Goal: Information Seeking & Learning: Learn about a topic

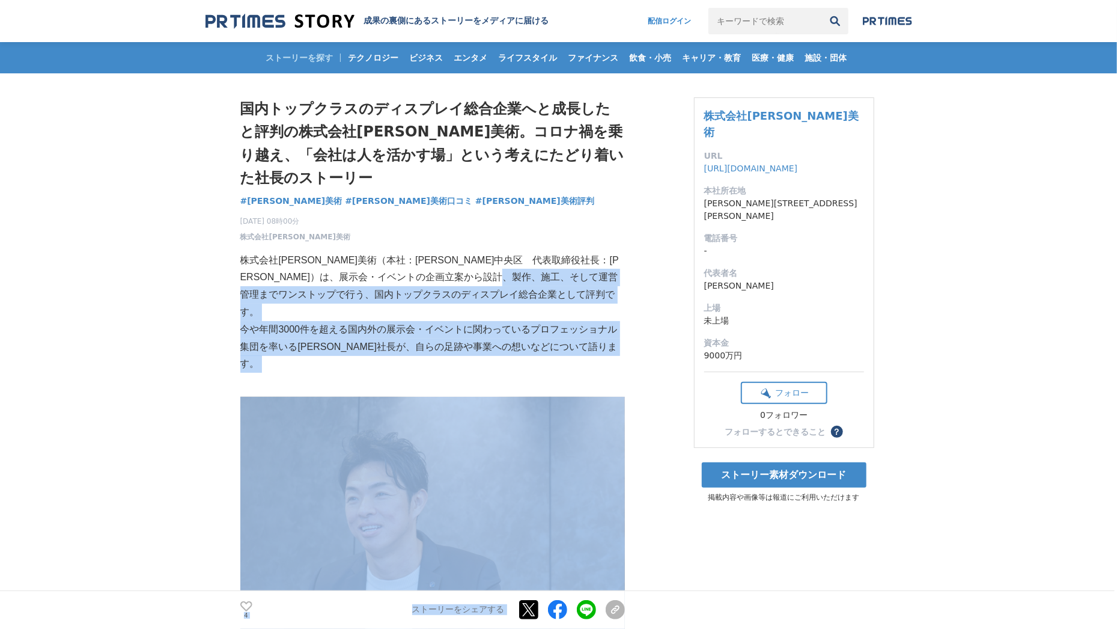
drag, startPoint x: 365, startPoint y: 290, endPoint x: 645, endPoint y: 327, distance: 282.5
click at [625, 597] on div "4 いいね！する ストーリーをシェアする Xでポストする Facebookでシェアする LINEでシェアする リンクをコピー" at bounding box center [432, 609] width 385 height 38
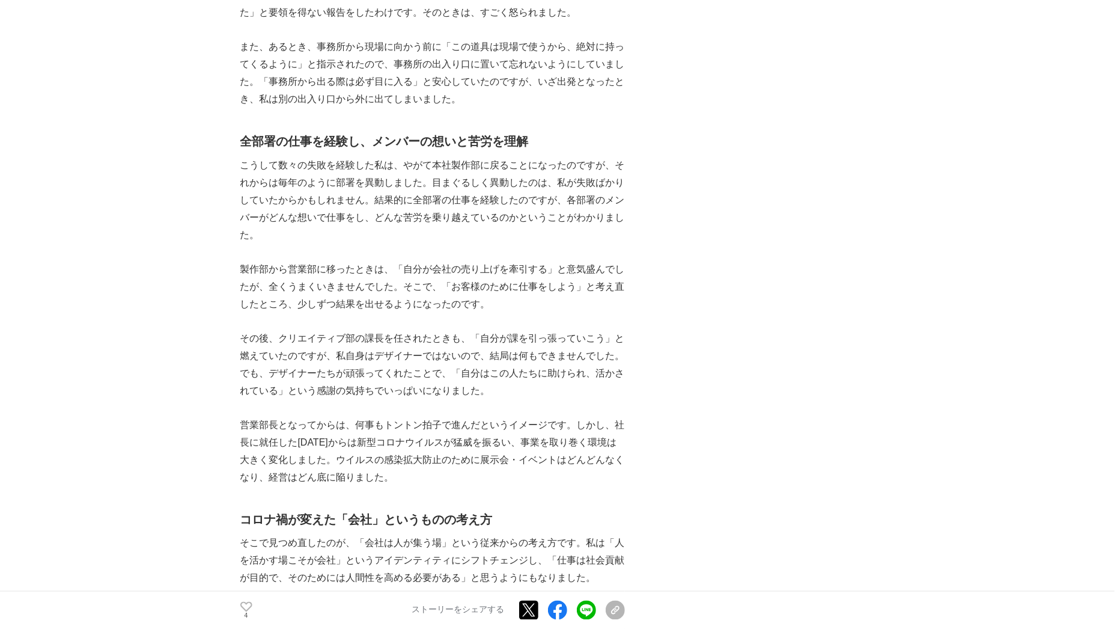
scroll to position [901, 0]
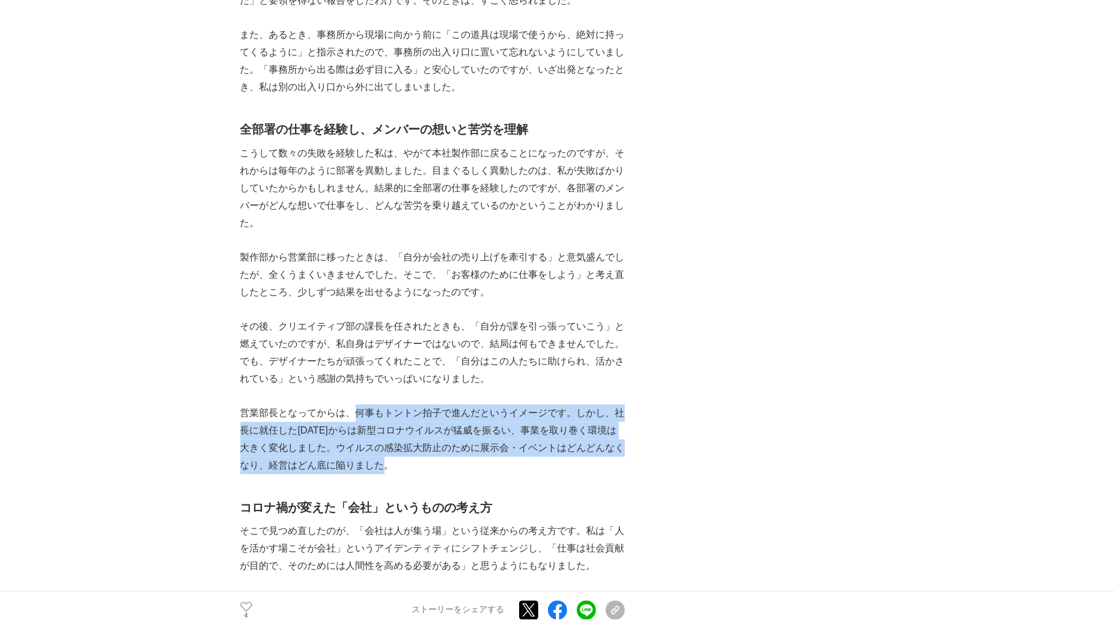
drag, startPoint x: 359, startPoint y: 377, endPoint x: 560, endPoint y: 433, distance: 209.0
click at [560, 433] on p "営業部長となってからは、何事もトントン拍子で進んだというイメージです。しかし、社長に就任した[DATE]からは新型コロナウイルスが猛威を振るい、事業を取り巻く…" at bounding box center [432, 438] width 385 height 69
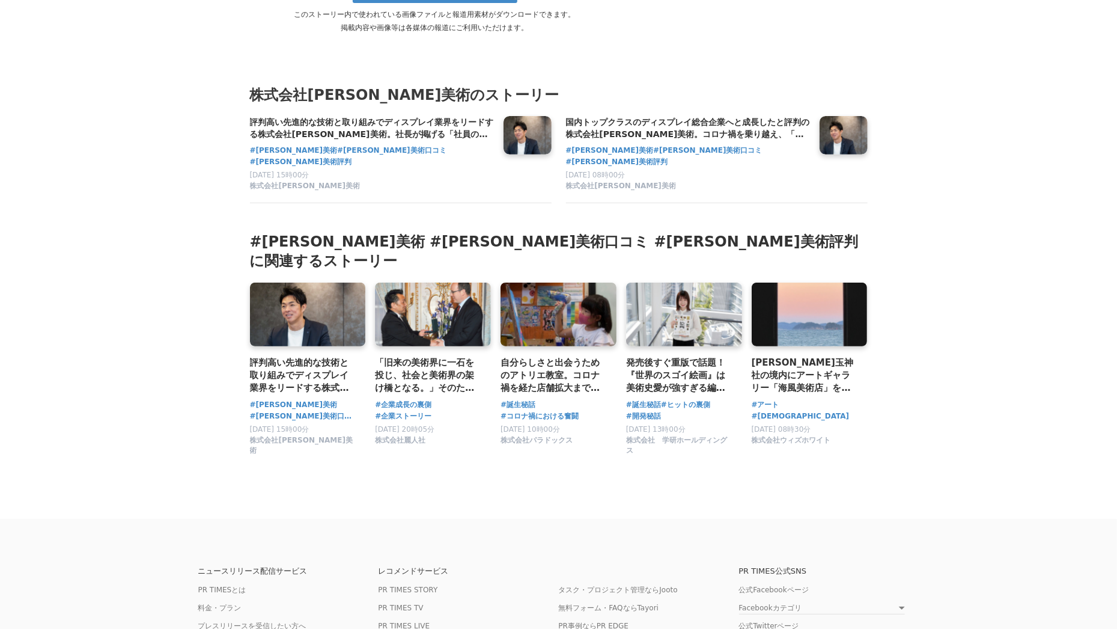
scroll to position [3134, 0]
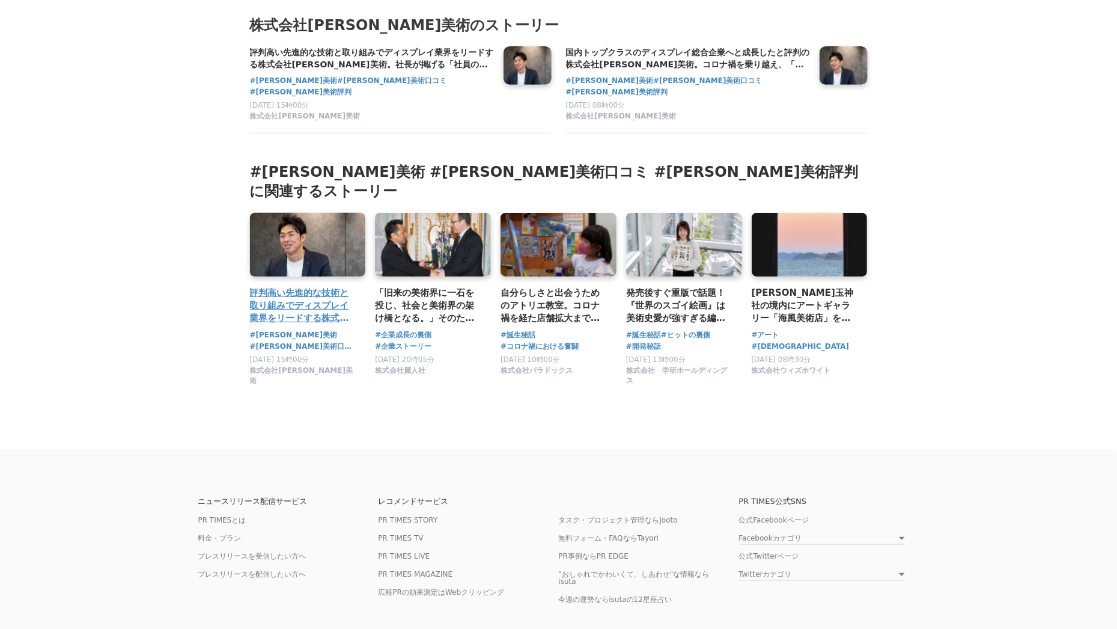
click at [276, 286] on h3 "評判高い先進的な技術と取り組みでディスプレイ業界をリードする株式会社[PERSON_NAME]美術。社長が掲げる「社員のしあわせ」を重視した会社づくりが生んだ…" at bounding box center [303, 305] width 106 height 39
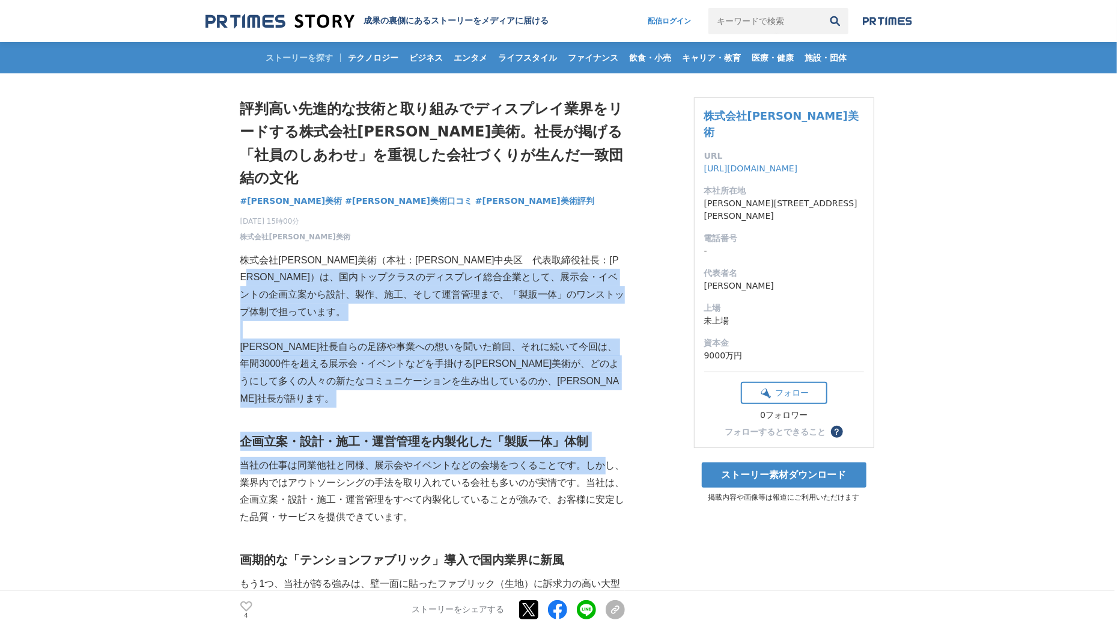
drag, startPoint x: 344, startPoint y: 249, endPoint x: 608, endPoint y: 407, distance: 308.4
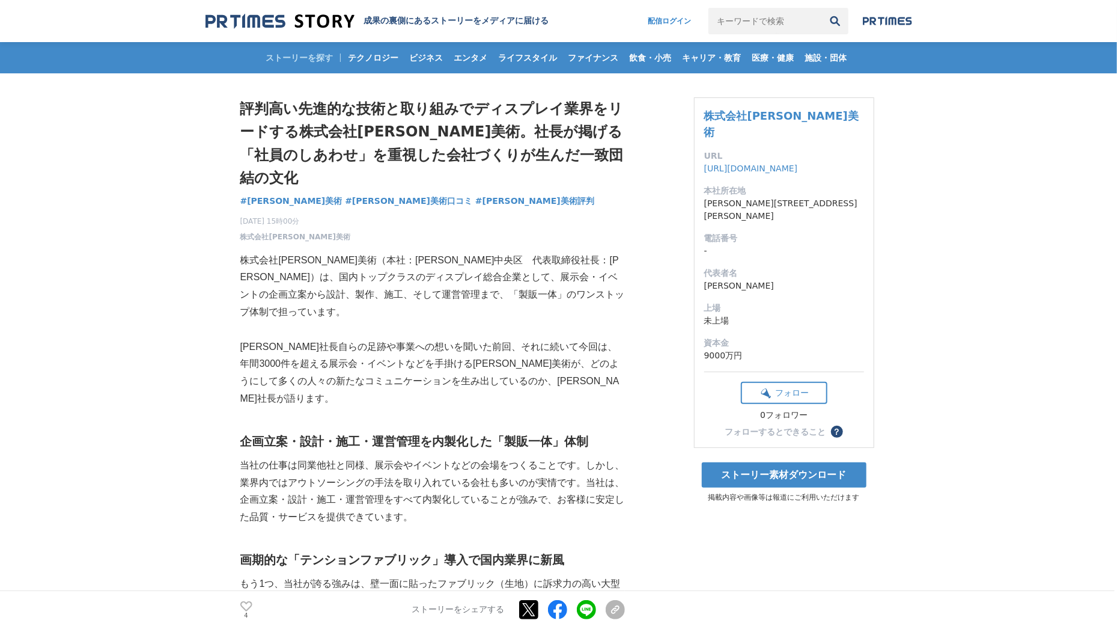
click at [447, 457] on p "当社の仕事は同業他社と同様、展示会やイベントなどの会場をつくることです。しかし、業界内ではアウトソーシングの手法を取り入れている会社も多いのが実情です。当社は…" at bounding box center [432, 491] width 385 height 69
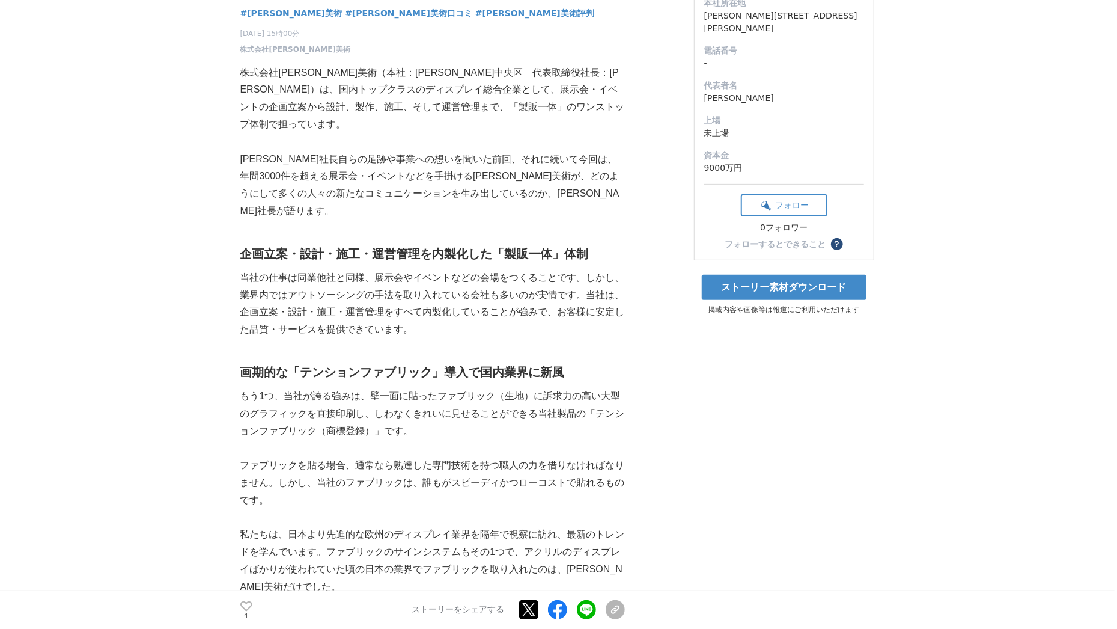
scroll to position [200, 0]
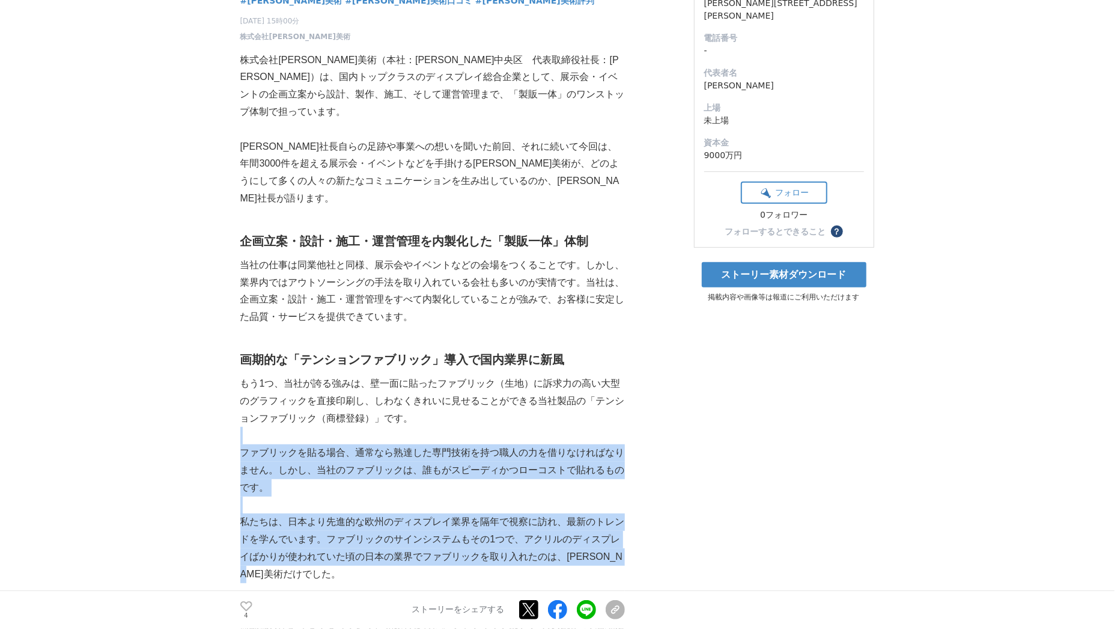
drag, startPoint x: 462, startPoint y: 377, endPoint x: 582, endPoint y: 516, distance: 183.2
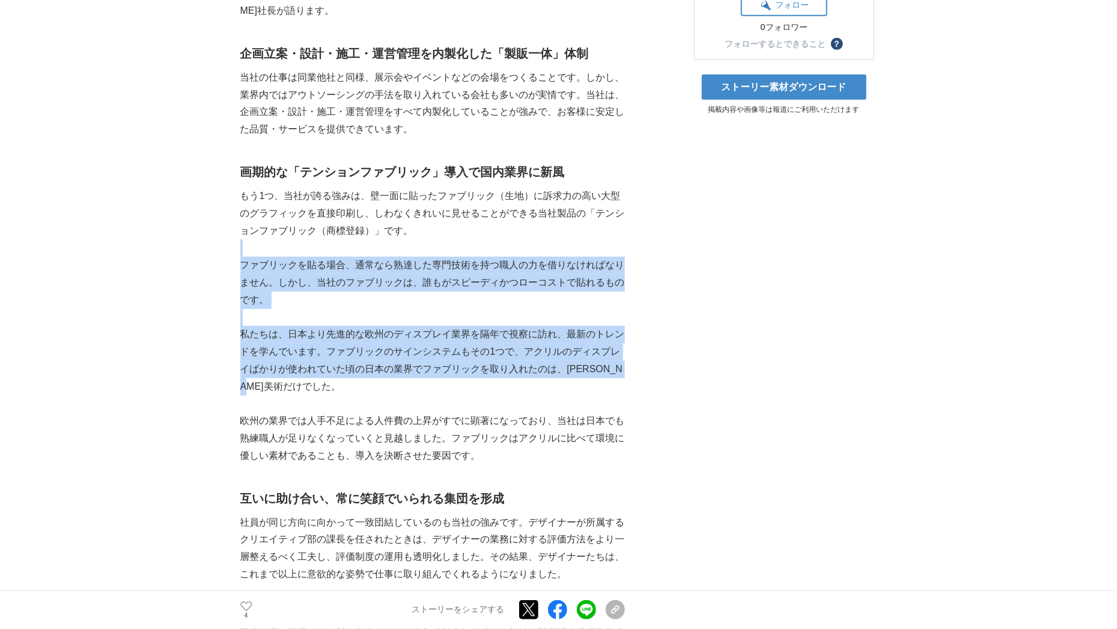
scroll to position [400, 0]
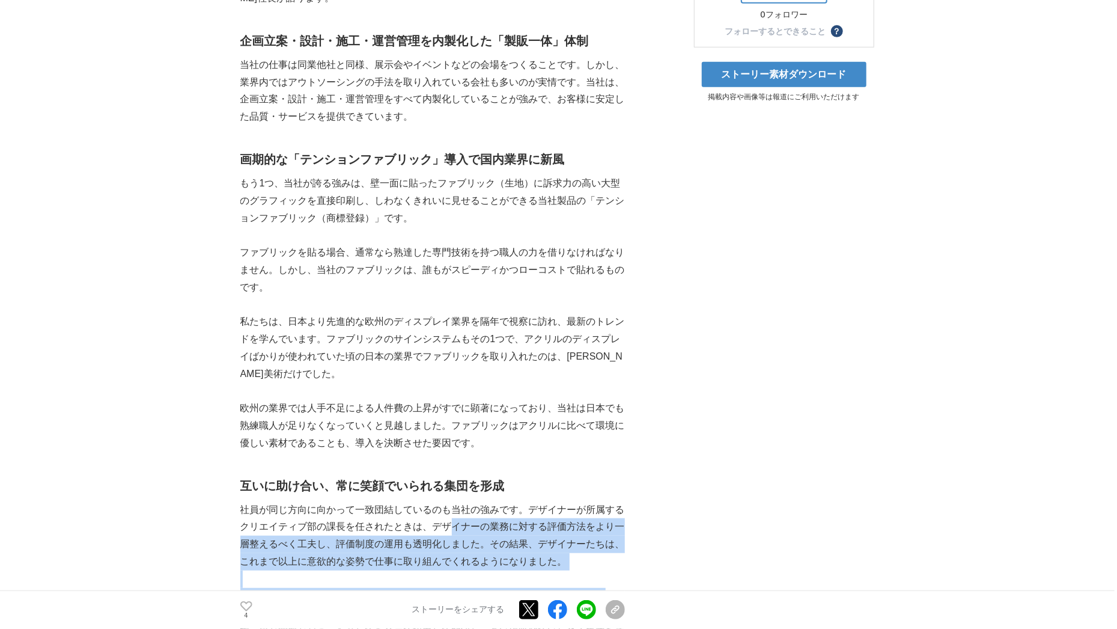
drag, startPoint x: 453, startPoint y: 474, endPoint x: 604, endPoint y: 536, distance: 163.1
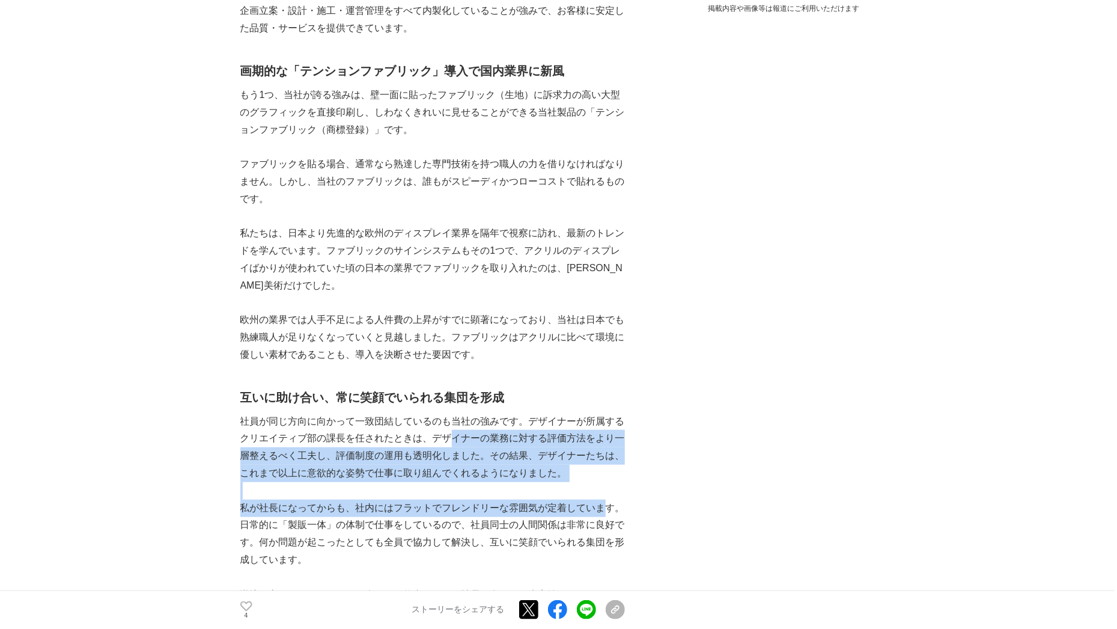
scroll to position [501, 0]
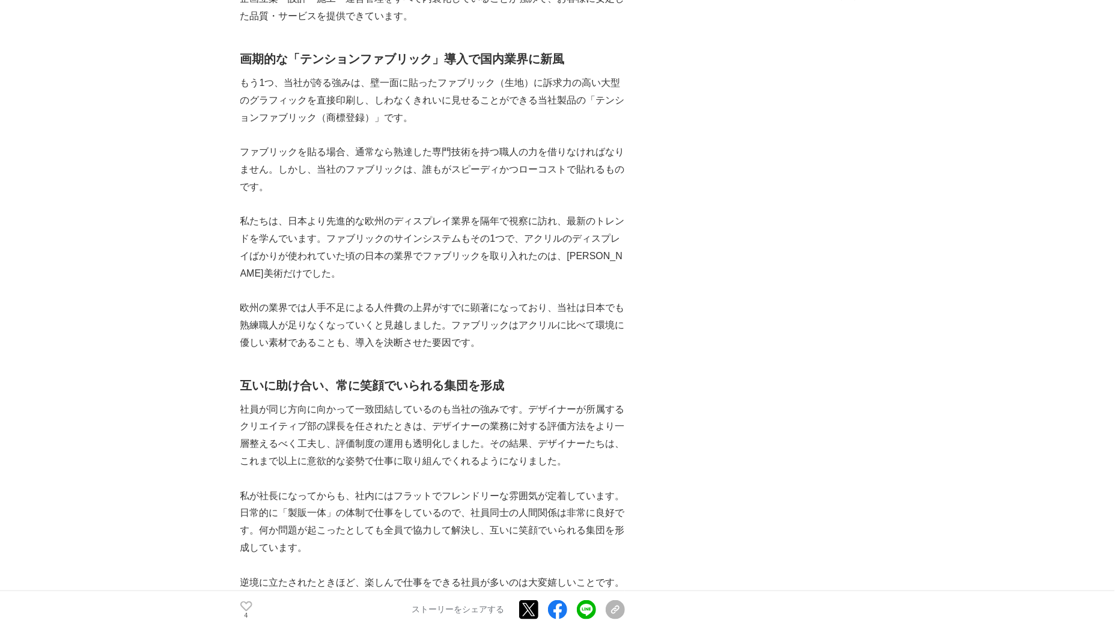
click at [323, 487] on p "私が社長になってからも、社内にはフラットでフレンドリーな雰囲気が定着しています。日常的に「製販一体」の体制で仕事をしているので、社員同士の人間関係は非常に良好…" at bounding box center [432, 521] width 385 height 69
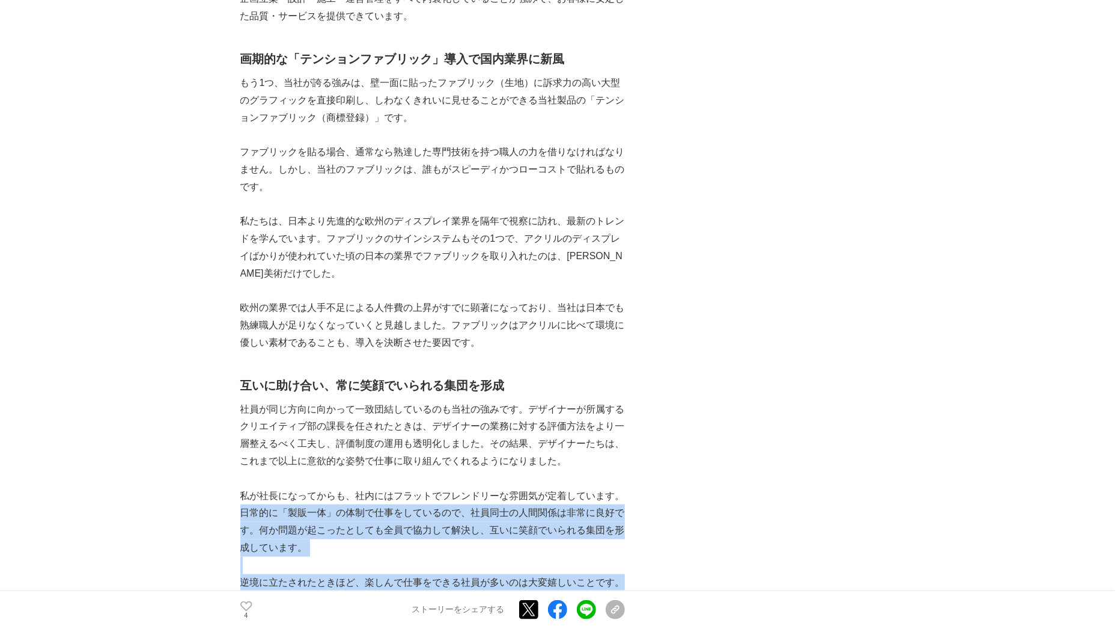
drag, startPoint x: 242, startPoint y: 456, endPoint x: 579, endPoint y: 543, distance: 349.0
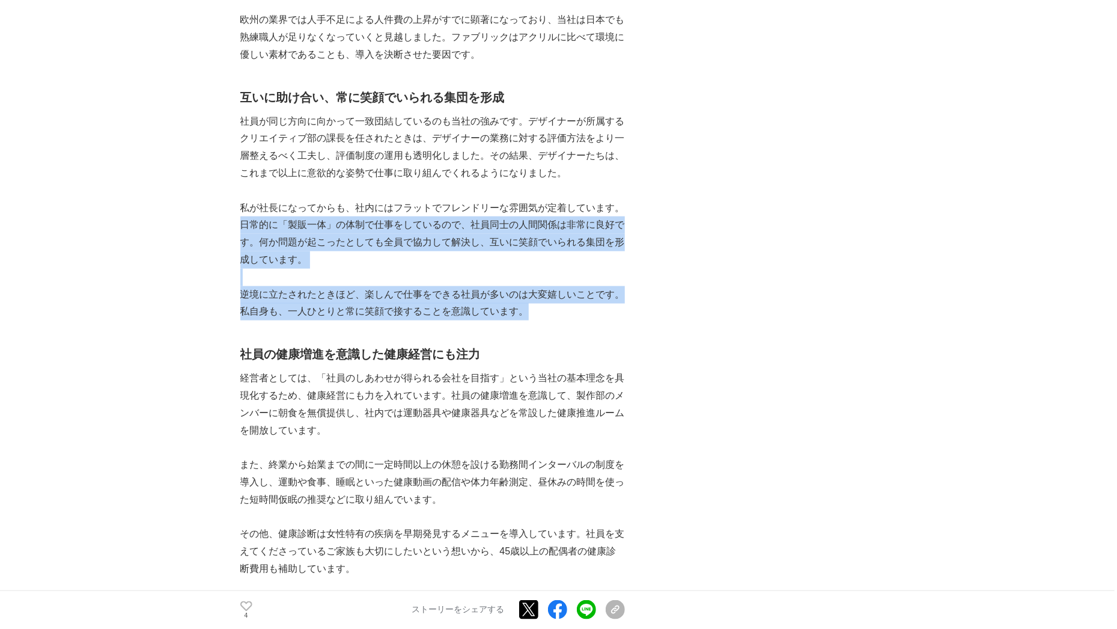
scroll to position [801, 0]
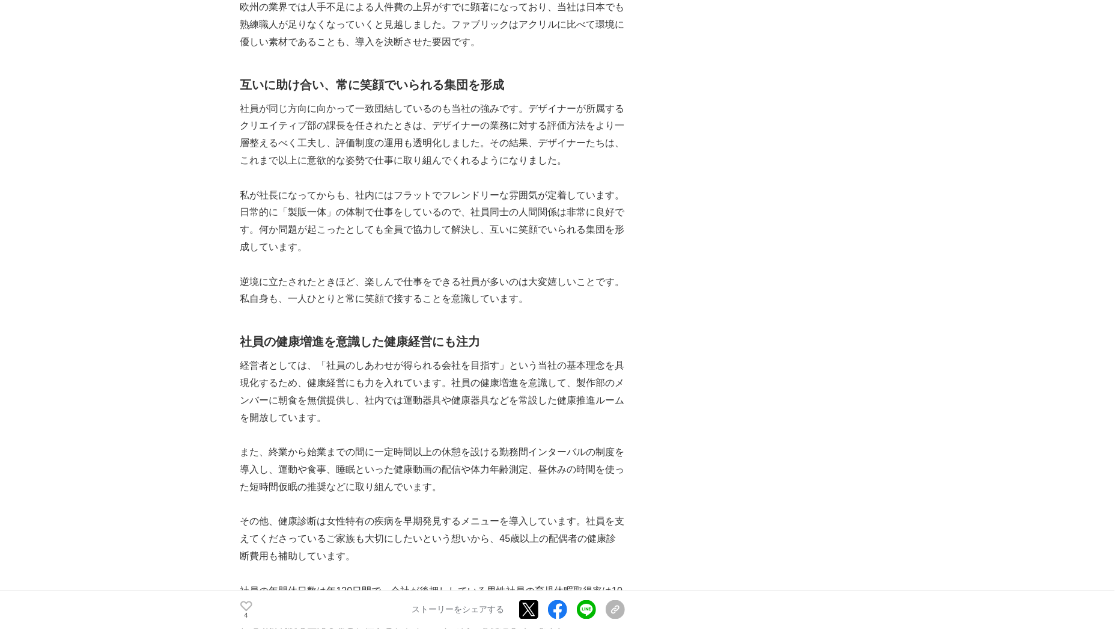
drag, startPoint x: 395, startPoint y: 301, endPoint x: 370, endPoint y: 301, distance: 25.2
click at [395, 357] on p "経営者としては、「社員のしあわせが得られる会社を目指す」という当社の基本理念を具現化するため、健康経営にも力を入れています。社員の健康増進を意識して、製作部の…" at bounding box center [432, 391] width 385 height 69
drag, startPoint x: 267, startPoint y: 261, endPoint x: 510, endPoint y: 290, distance: 243.9
click at [510, 290] on div "株式会社昭栄美術（本社：東京都中央区　代表取締役社長：小林大輝）は、国内トップクラスのディスプレイ総合企業として、展示会・イベントの企画立案から設計、製作、施…" at bounding box center [432, 600] width 385 height 2322
drag, startPoint x: 510, startPoint y: 290, endPoint x: 309, endPoint y: 296, distance: 200.8
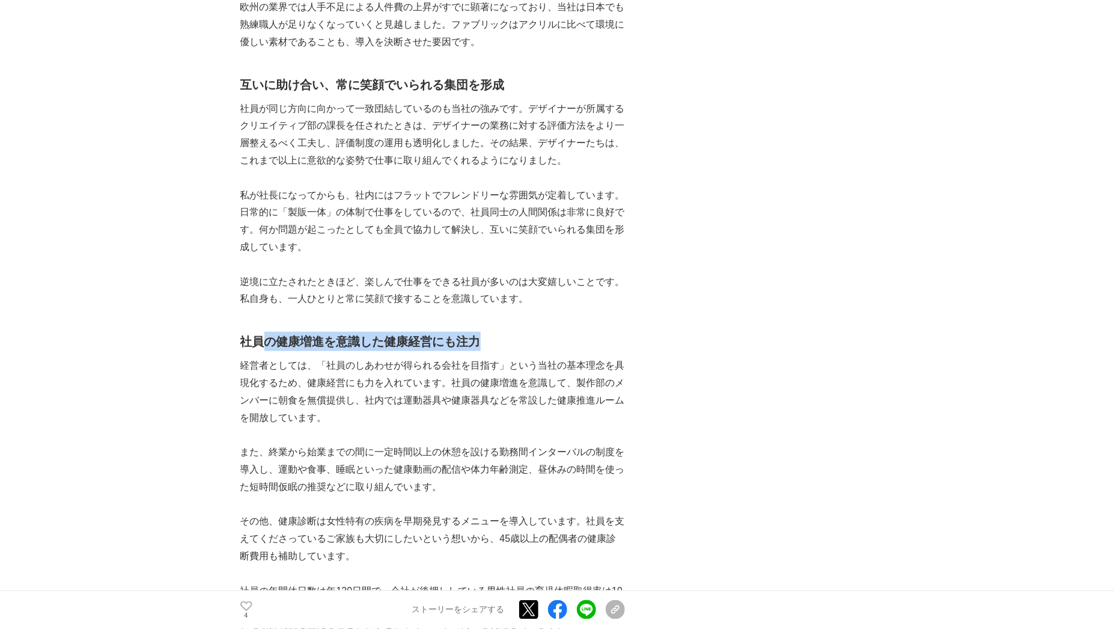
click at [311, 298] on div "株式会社昭栄美術（本社：東京都中央区　代表取締役社長：小林大輝）は、国内トップクラスのディスプレイ総合企業として、展示会・イベントの企画立案から設計、製作、施…" at bounding box center [432, 600] width 385 height 2322
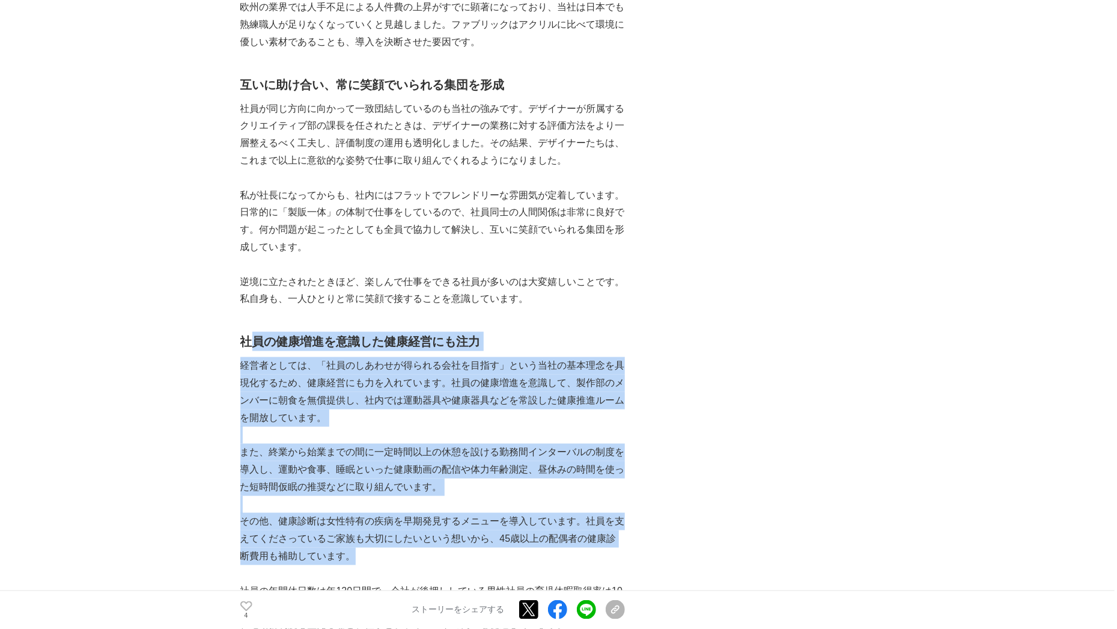
drag, startPoint x: 260, startPoint y: 288, endPoint x: 520, endPoint y: 502, distance: 336.5
click at [520, 502] on div "株式会社昭栄美術（本社：東京都中央区　代表取締役社長：小林大輝）は、国内トップクラスのディスプレイ総合企業として、展示会・イベントの企画立案から設計、製作、施…" at bounding box center [432, 600] width 385 height 2322
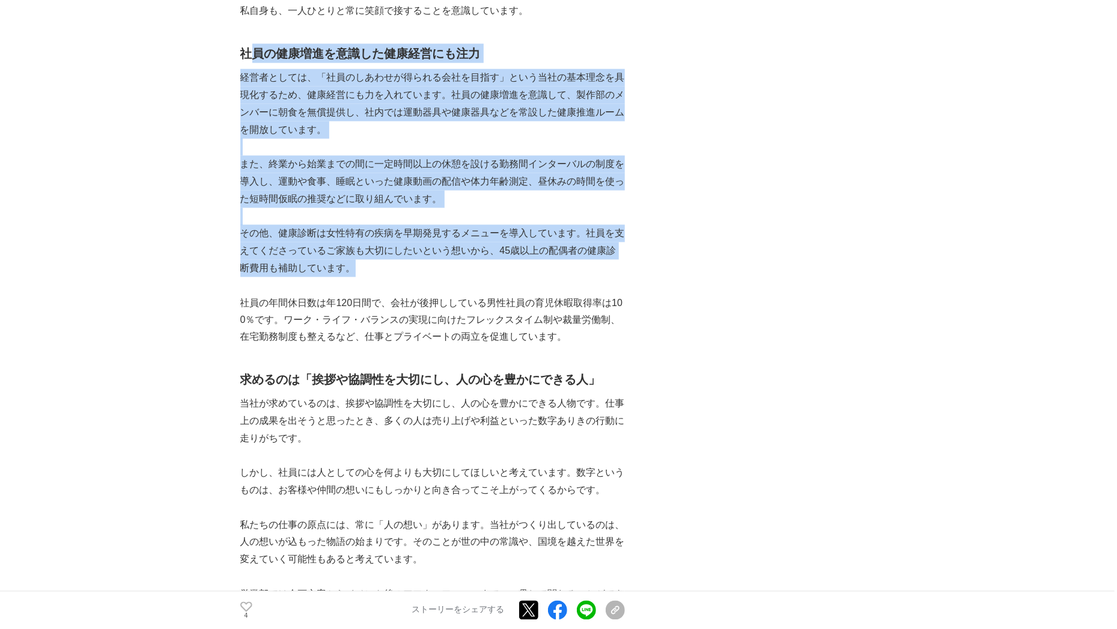
scroll to position [1102, 0]
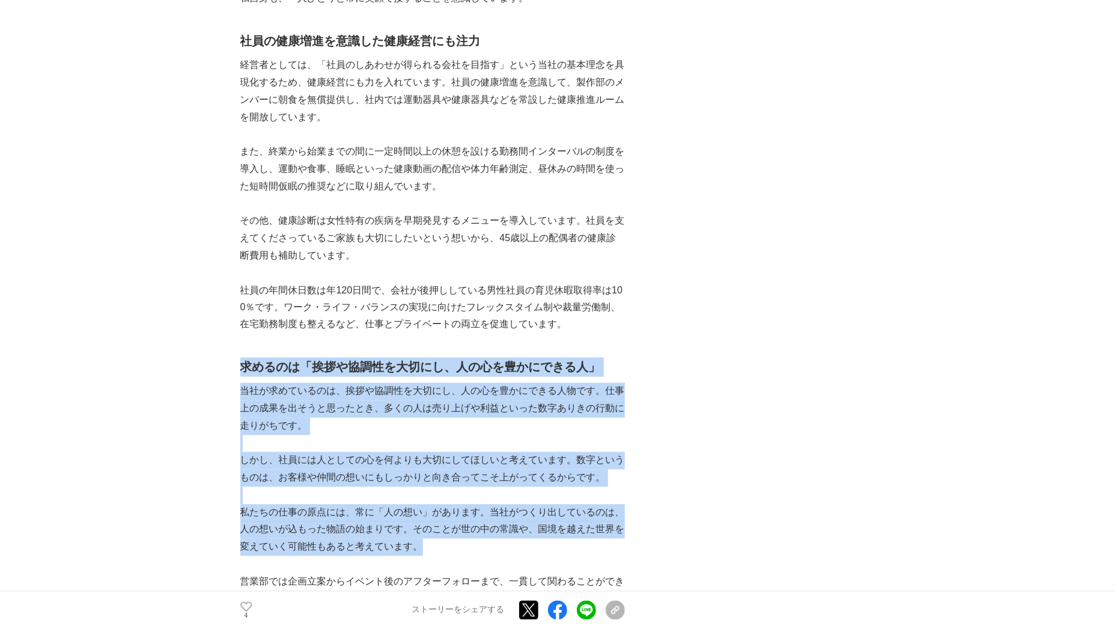
drag, startPoint x: 241, startPoint y: 313, endPoint x: 551, endPoint y: 491, distance: 357.3
click at [551, 491] on div "株式会社昭栄美術（本社：東京都中央区　代表取締役社長：小林大輝）は、国内トップクラスのディスプレイ総合企業として、展示会・イベントの企画立案から設計、製作、施…" at bounding box center [432, 299] width 385 height 2322
click at [418, 504] on p "私たちの仕事の原点には、常に「人の想い」があります。当社がつくり出しているのは、人の想いが込もった物語の始まりです。そのことが世の中の常識や、国境を越えた世界…" at bounding box center [432, 530] width 385 height 52
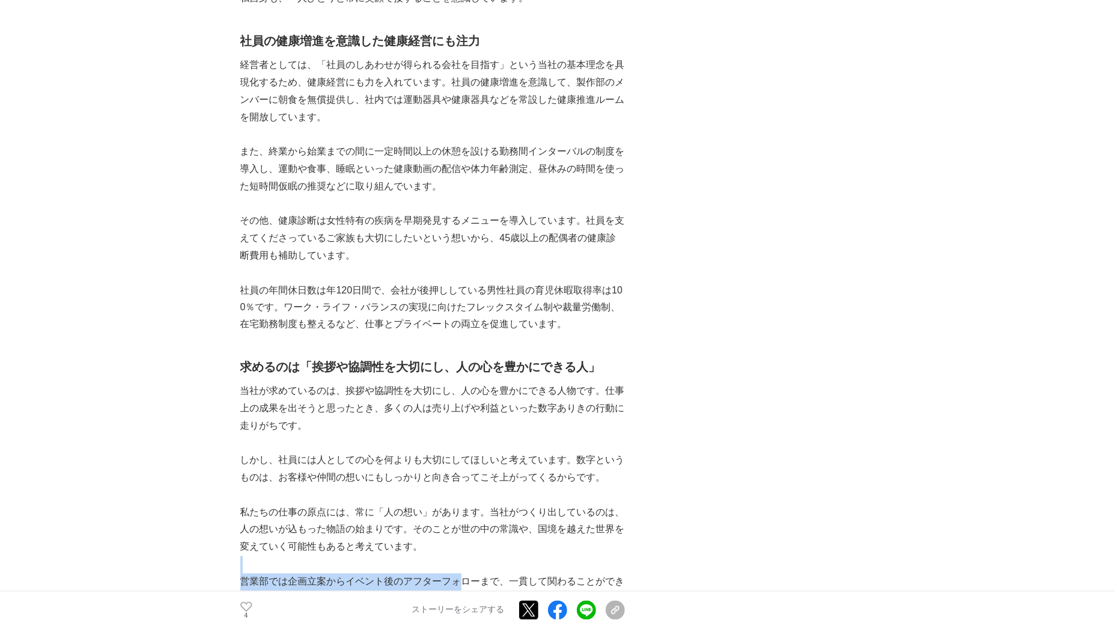
drag, startPoint x: 435, startPoint y: 498, endPoint x: 463, endPoint y: 531, distance: 43.5
click at [463, 531] on div "株式会社昭栄美術（本社：東京都中央区　代表取締役社長：小林大輝）は、国内トップクラスのディスプレイ総合企業として、展示会・イベントの企画立案から設計、製作、施…" at bounding box center [432, 299] width 385 height 2322
drag, startPoint x: 463, startPoint y: 531, endPoint x: 389, endPoint y: 499, distance: 79.9
click at [388, 556] on p at bounding box center [432, 564] width 385 height 17
click at [271, 556] on p at bounding box center [432, 564] width 385 height 17
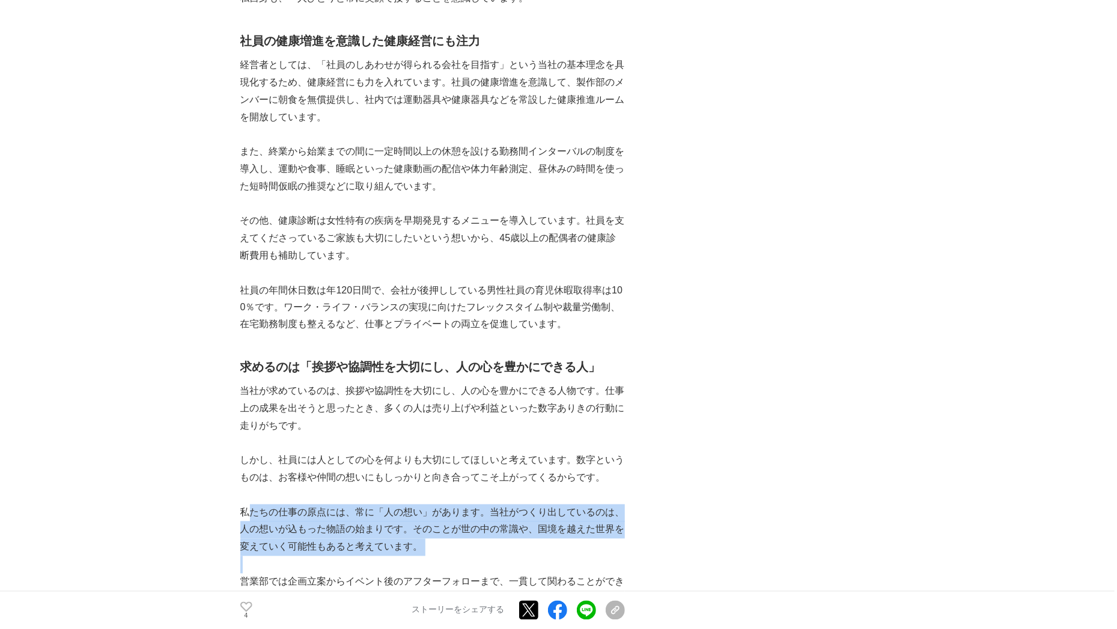
drag, startPoint x: 246, startPoint y: 456, endPoint x: 350, endPoint y: 499, distance: 112.6
click at [350, 499] on div "株式会社昭栄美術（本社：東京都中央区　代表取締役社長：小林大輝）は、国内トップクラスのディスプレイ総合企業として、展示会・イベントの企画立案から設計、製作、施…" at bounding box center [432, 299] width 385 height 2322
drag, startPoint x: 350, startPoint y: 499, endPoint x: 225, endPoint y: 466, distance: 128.7
click at [224, 469] on main "評判高い先進的な技術と取り組みでディスプレイ業界をリードする株式会社昭栄美術。社長が掲げる「社員のしあわせ」を重視した会社づくりが生んだ一致団結の文化 昭栄美…" at bounding box center [558, 593] width 1117 height 3243
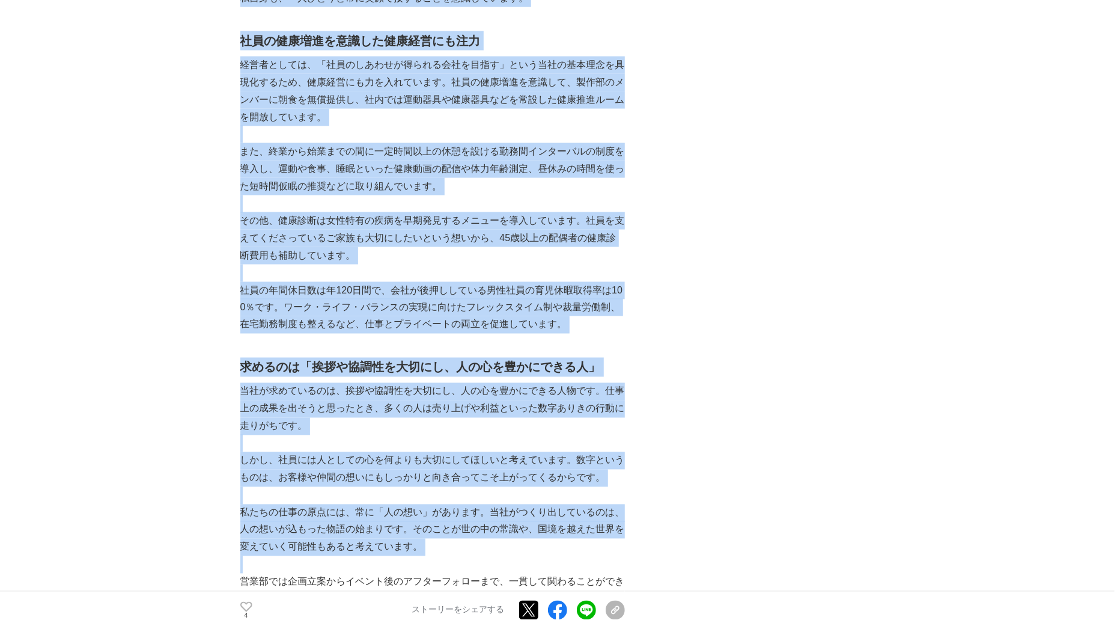
drag, startPoint x: 239, startPoint y: 454, endPoint x: 428, endPoint y: 509, distance: 197.1
click at [428, 509] on main "評判高い先進的な技術と取り組みでディスプレイ業界をリードする株式会社昭栄美術。社長が掲げる「社員のしあわせ」を重視した会社づくりが生んだ一致団結の文化 昭栄美…" at bounding box center [558, 593] width 1117 height 3243
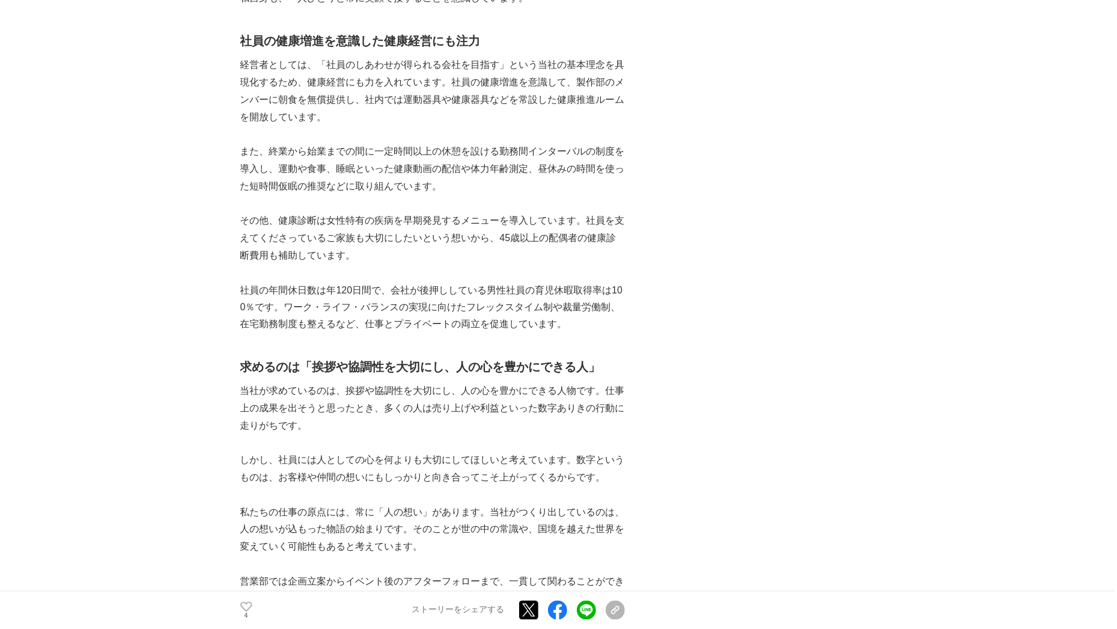
click at [236, 526] on main "評判高い先進的な技術と取り組みでディスプレイ業界をリードする株式会社昭栄美術。社長が掲げる「社員のしあわせ」を重視した会社づくりが生んだ一致団結の文化 昭栄美…" at bounding box center [558, 593] width 1117 height 3243
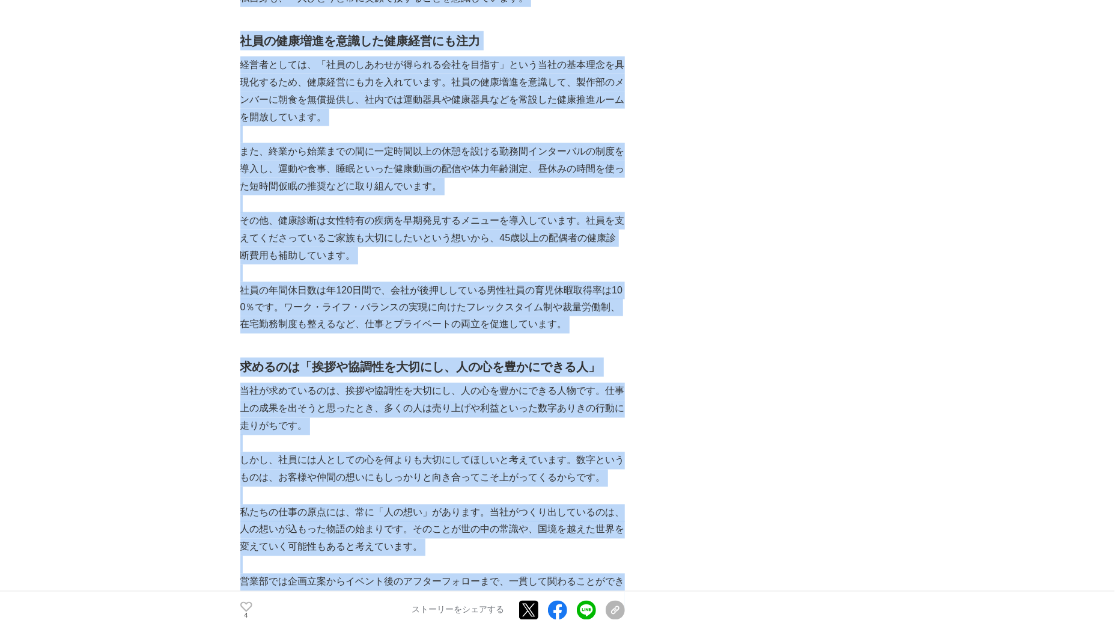
drag, startPoint x: 237, startPoint y: 522, endPoint x: 367, endPoint y: 560, distance: 135.4
click at [367, 560] on main "評判高い先進的な技術と取り組みでディスプレイ業界をリードする株式会社昭栄美術。社長が掲げる「社員のしあわせ」を重視した会社づくりが生んだ一致団結の文化 昭栄美…" at bounding box center [558, 593] width 1117 height 3243
copy section "評判高い先進的な技術と取り組みでディスプレイ業界をリードする株式会社昭栄美術。社長が掲げる「社員のしあわせ」を重視した会社づくりが生んだ一致団結の文化 昭栄美…"
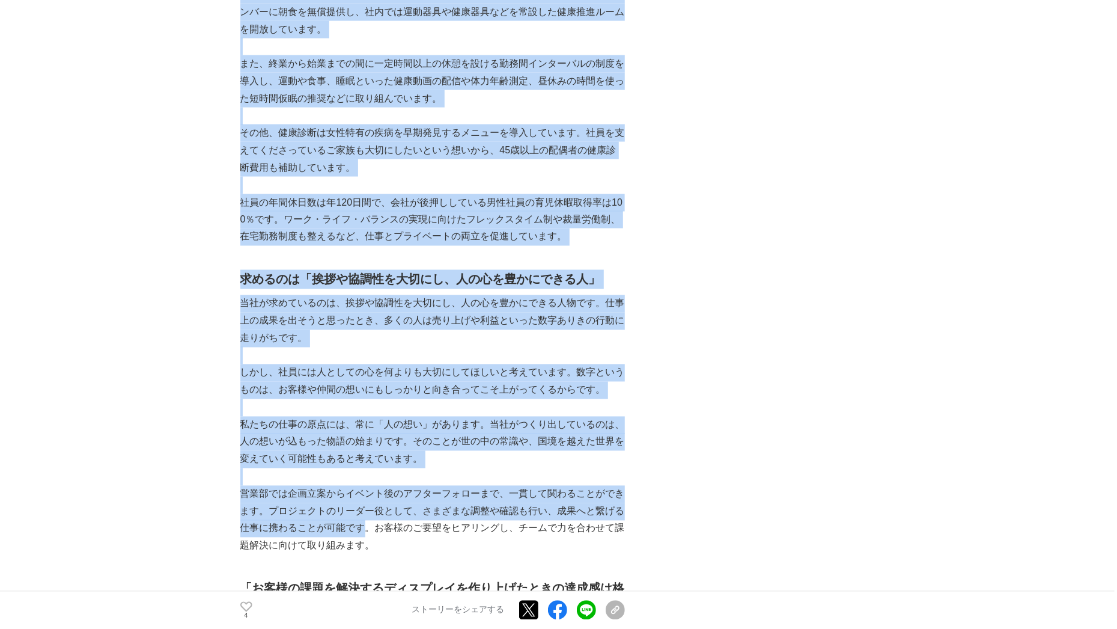
scroll to position [1201, 0]
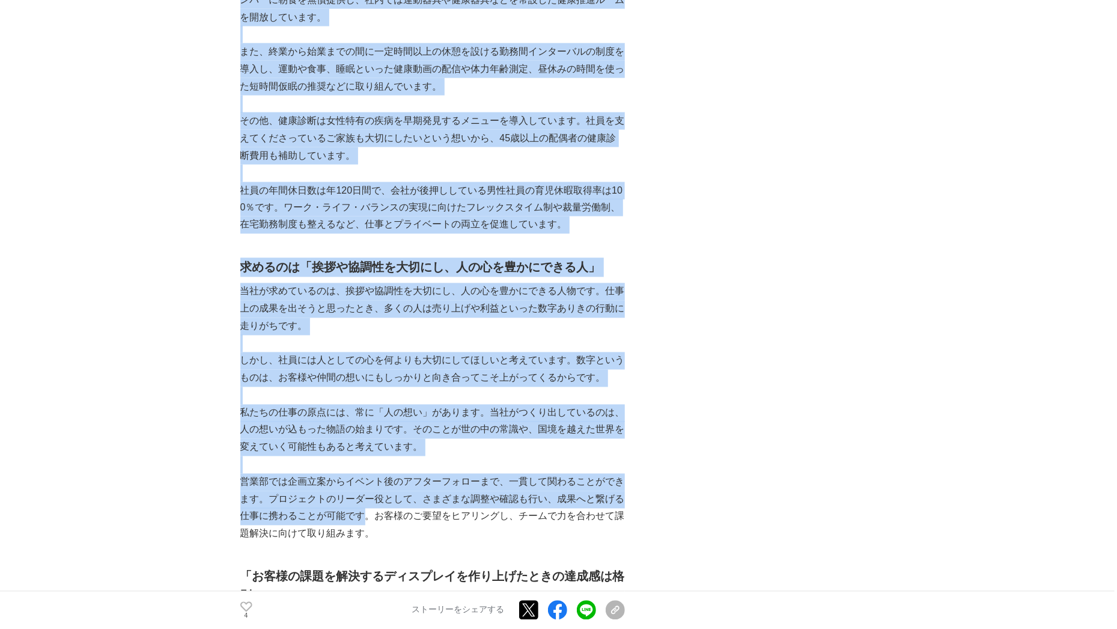
click at [477, 335] on p at bounding box center [432, 343] width 385 height 17
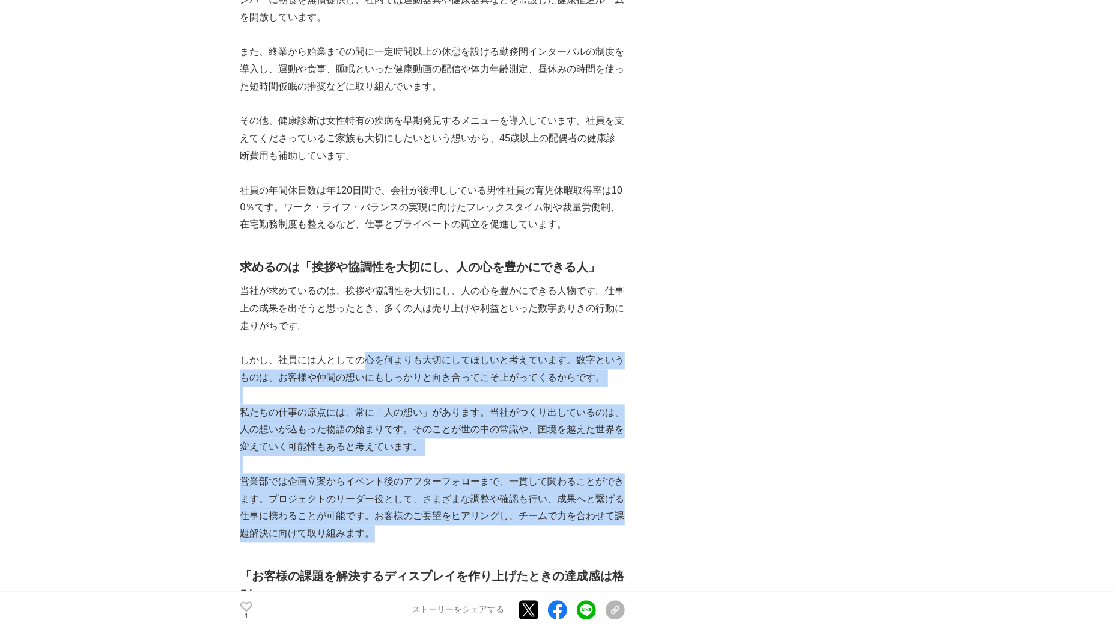
drag, startPoint x: 365, startPoint y: 304, endPoint x: 576, endPoint y: 474, distance: 270.9
click at [576, 474] on div "株式会社昭栄美術（本社：東京都中央区　代表取締役社長：小林大輝）は、国内トップクラスのディスプレイ総合企業として、展示会・イベントの企画立案から設計、製作、施…" at bounding box center [432, 199] width 385 height 2322
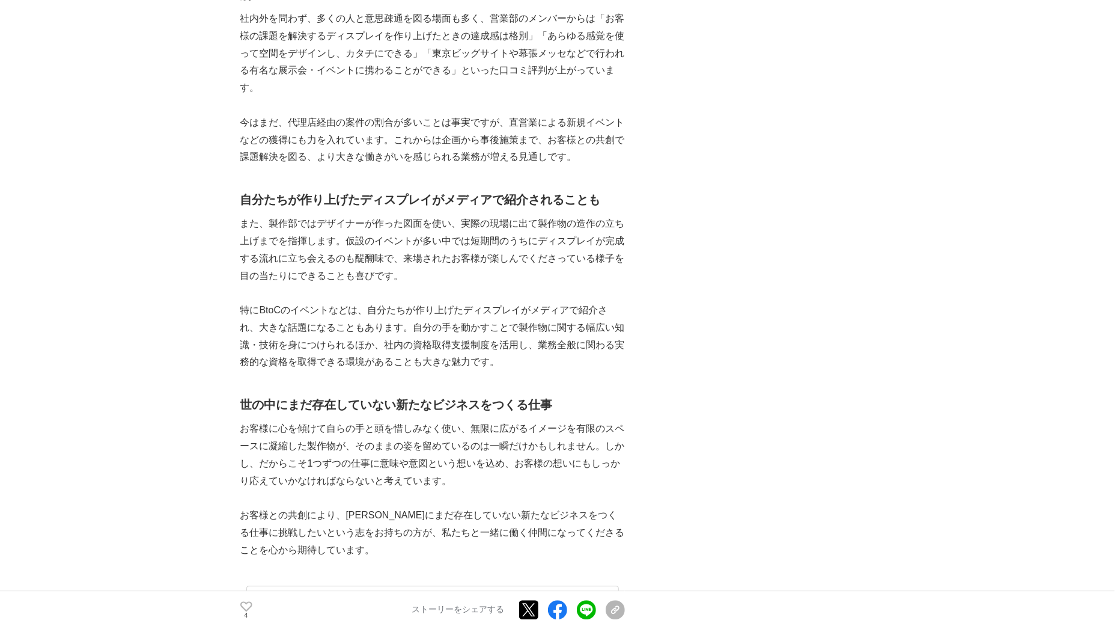
scroll to position [2003, 0]
